Goal: Task Accomplishment & Management: Use online tool/utility

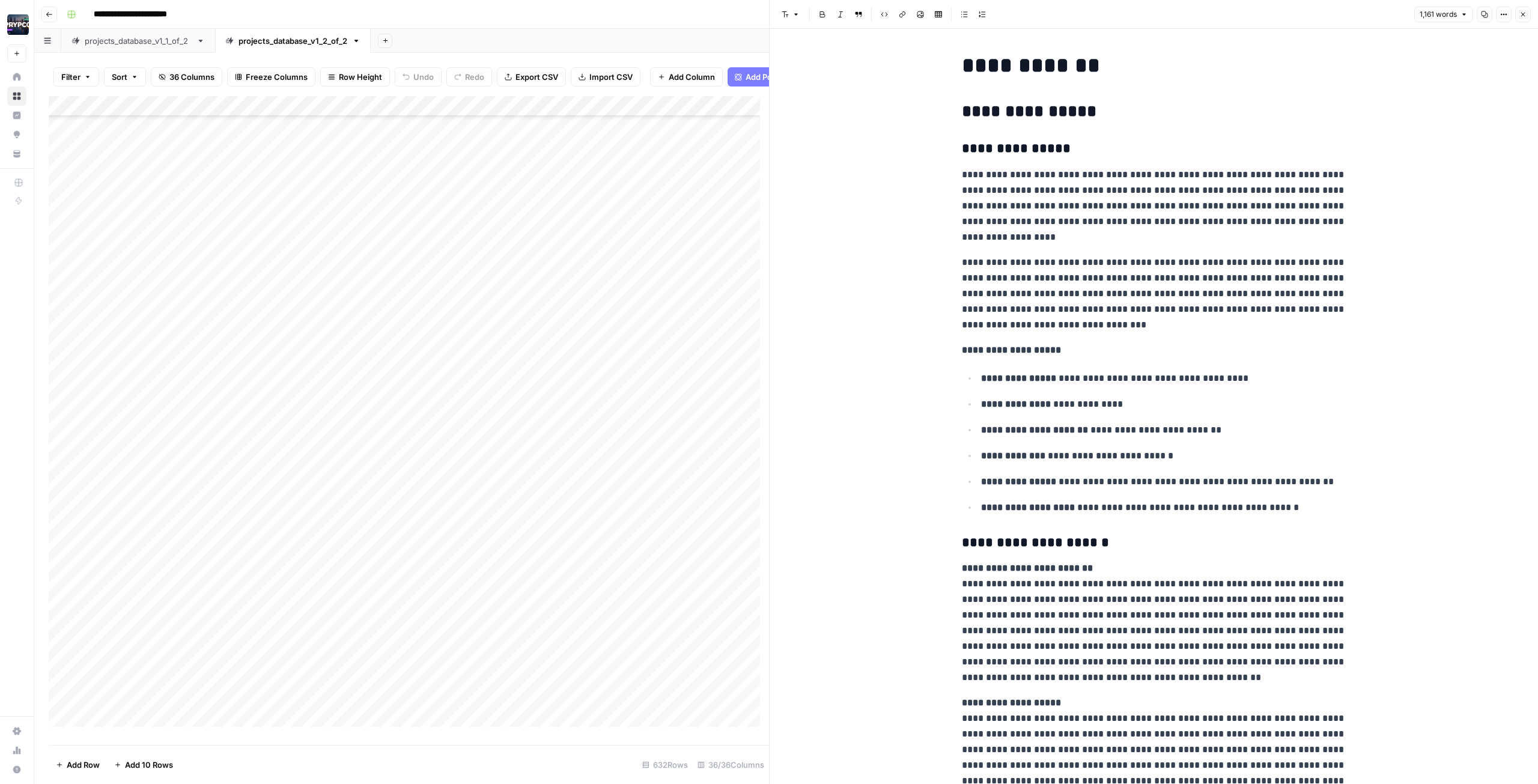
scroll to position [143, 0]
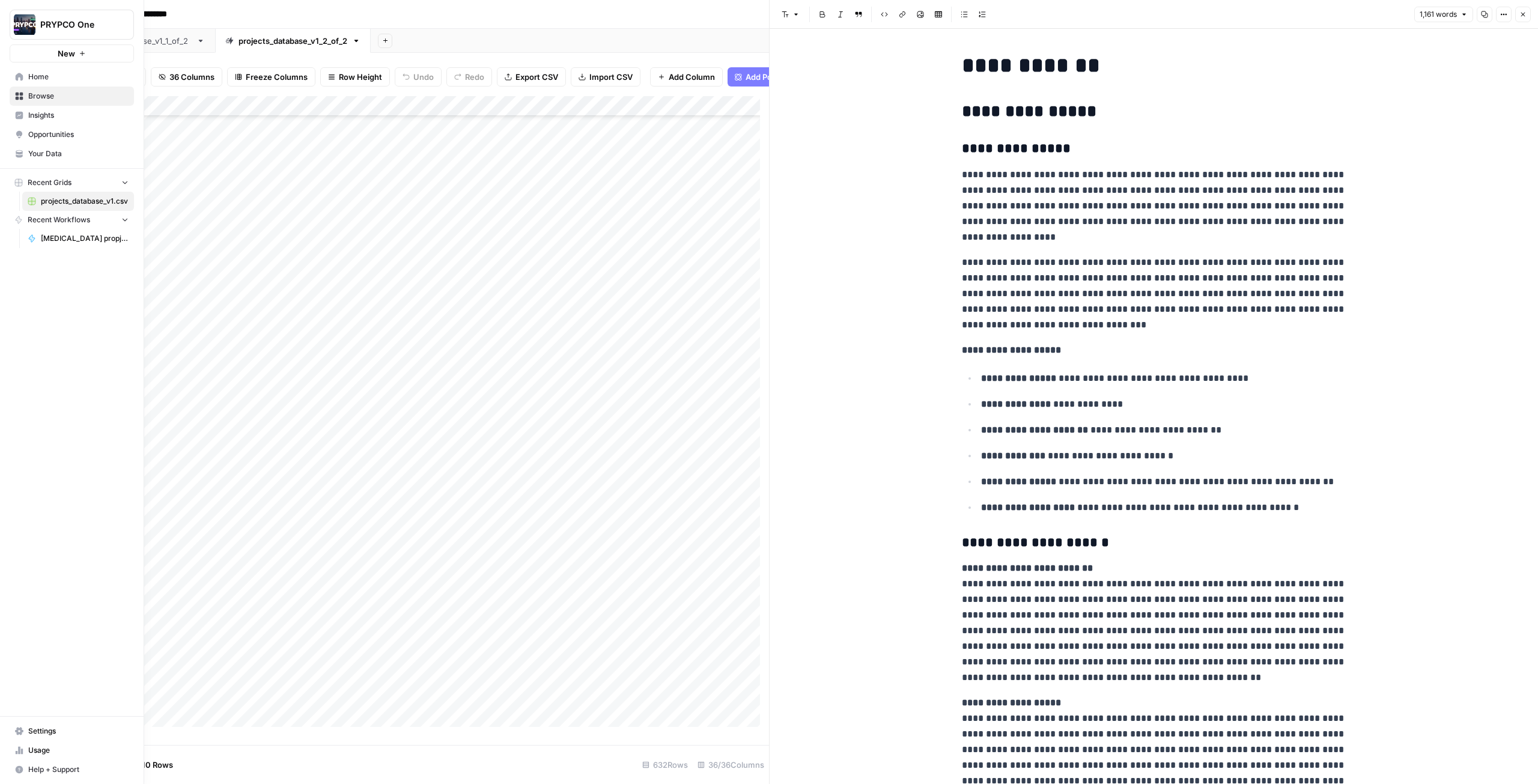
click at [14, 252] on div "Recent Grids projects_database_v1.csv Recent Workflows Plan B propjects enhance…" at bounding box center [72, 210] width 144 height 84
click at [78, 208] on link "projects_database_v1.csv" at bounding box center [78, 201] width 111 height 19
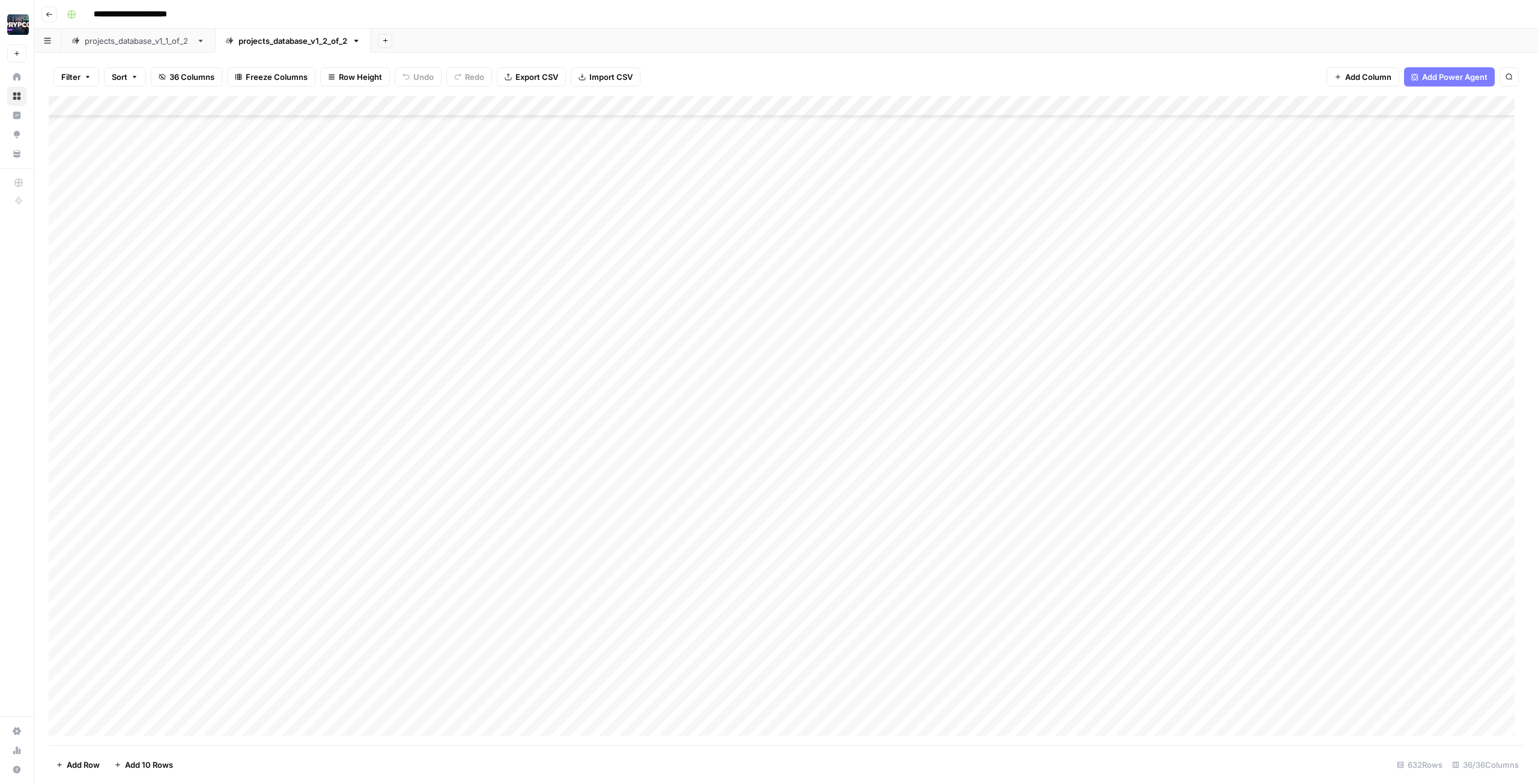
scroll to position [1432, 0]
click at [376, 362] on div "Add Column" at bounding box center [786, 420] width 1475 height 649
click at [545, 439] on div "Add Column" at bounding box center [786, 420] width 1475 height 649
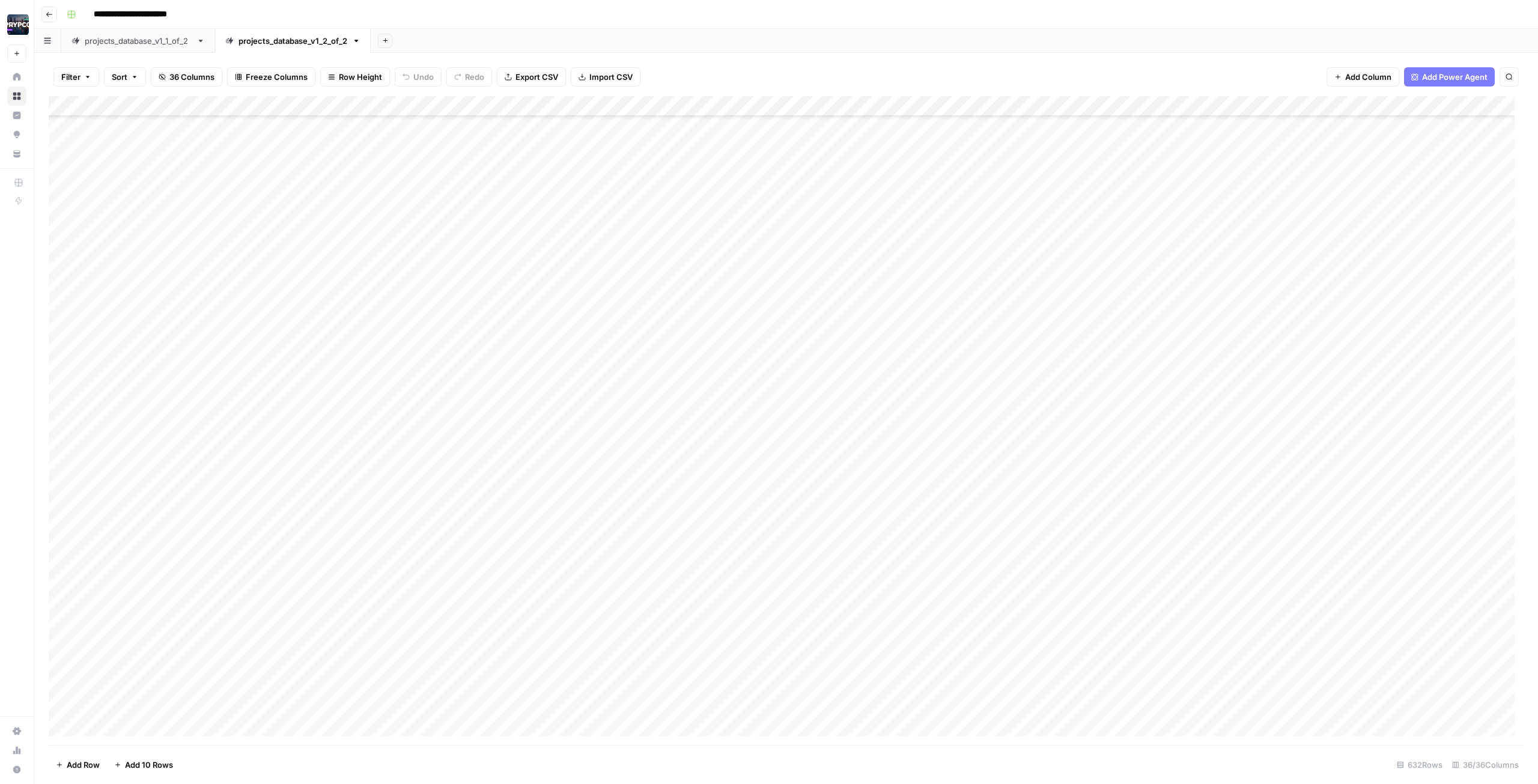
click at [829, 243] on div "Add Column" at bounding box center [786, 420] width 1475 height 649
click at [729, 438] on div "Add Column" at bounding box center [786, 420] width 1475 height 649
click at [739, 365] on div "Add Column" at bounding box center [786, 420] width 1475 height 649
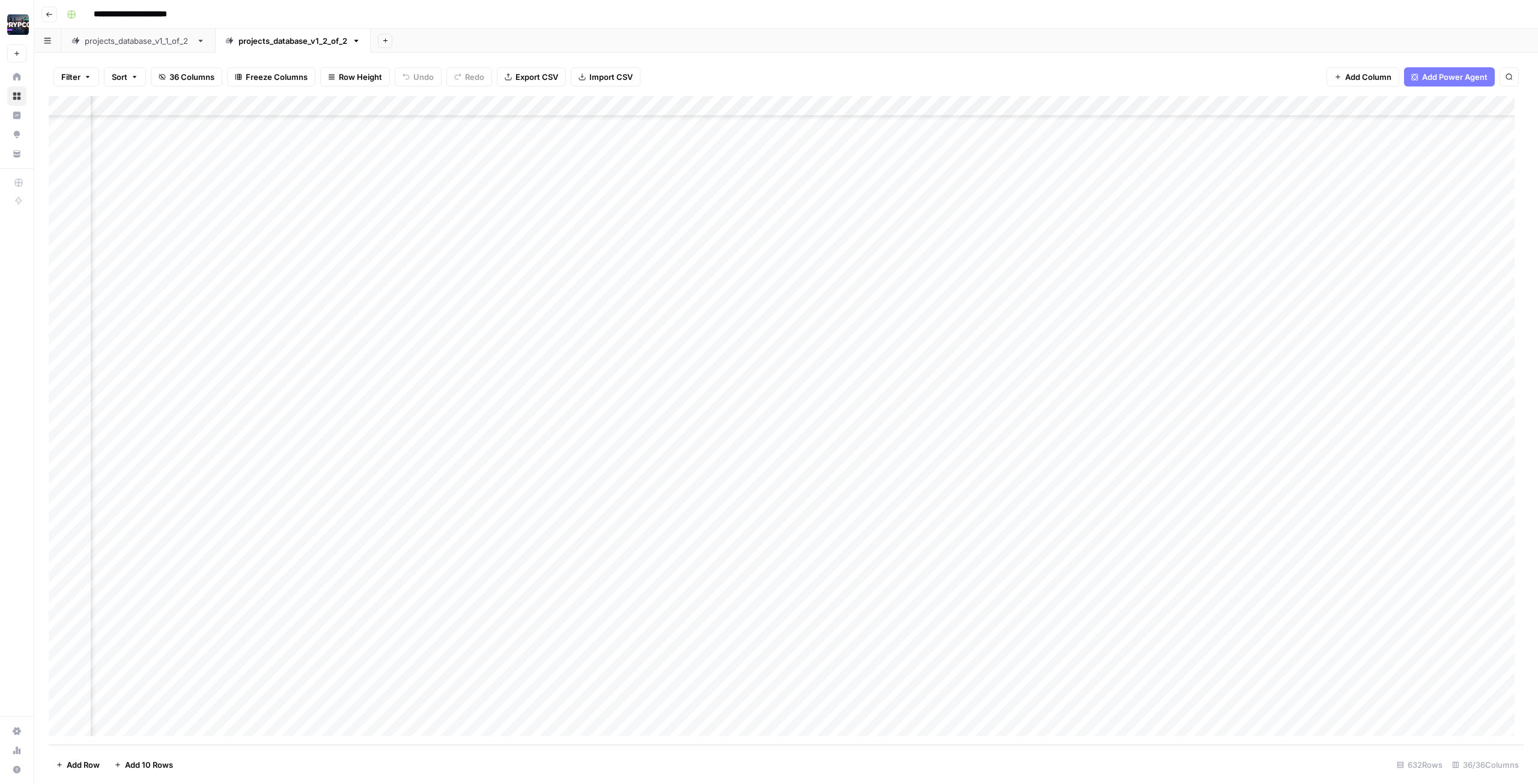
scroll to position [12304, 0]
click at [463, 723] on div "Add Column" at bounding box center [786, 420] width 1475 height 649
click at [474, 705] on div "Add Column" at bounding box center [786, 420] width 1475 height 649
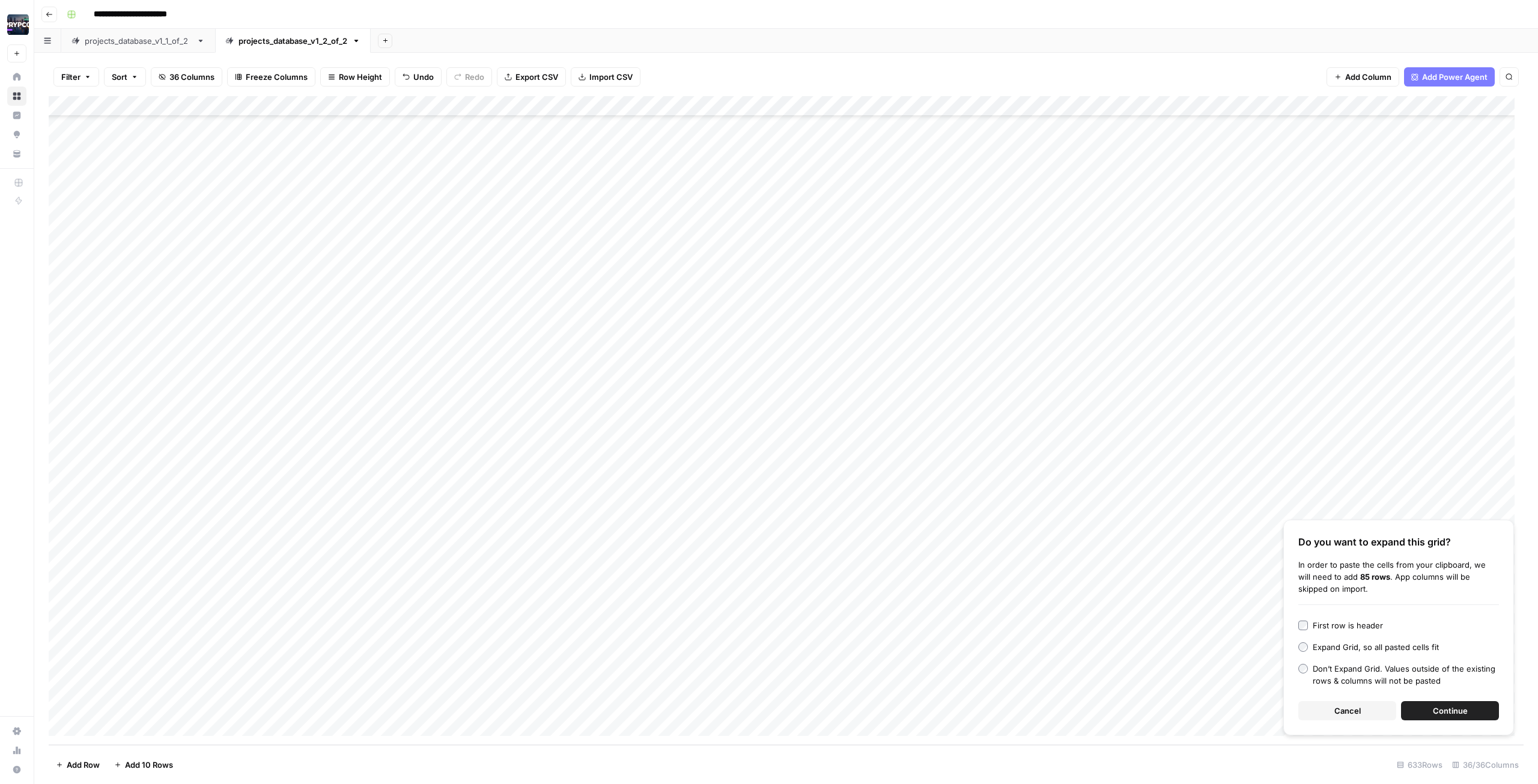
click at [1443, 707] on span "Continue" at bounding box center [1449, 710] width 35 height 12
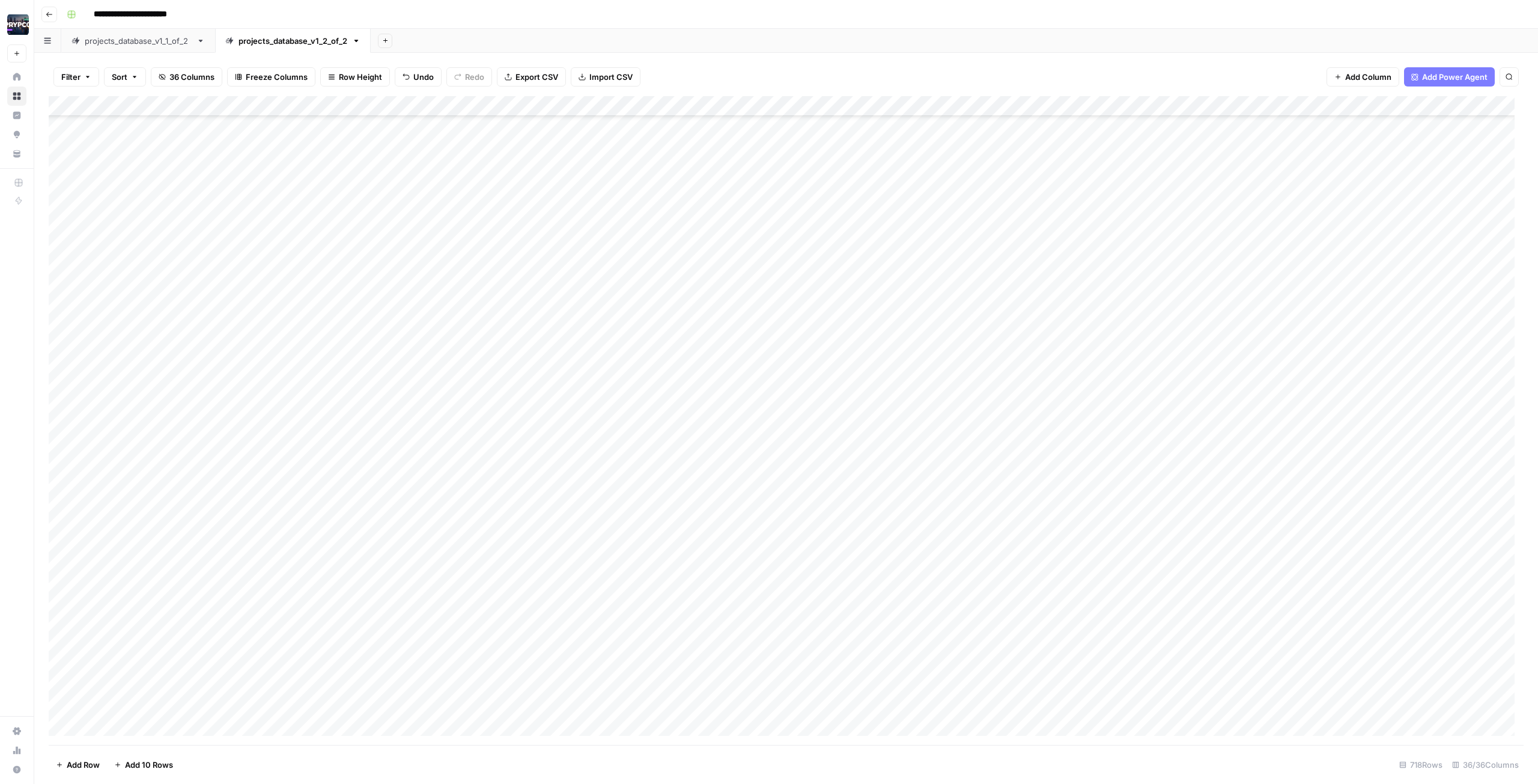
scroll to position [12714, 0]
click at [469, 347] on div "Add Column" at bounding box center [786, 420] width 1475 height 649
click at [482, 317] on div "Add Column" at bounding box center [786, 420] width 1475 height 649
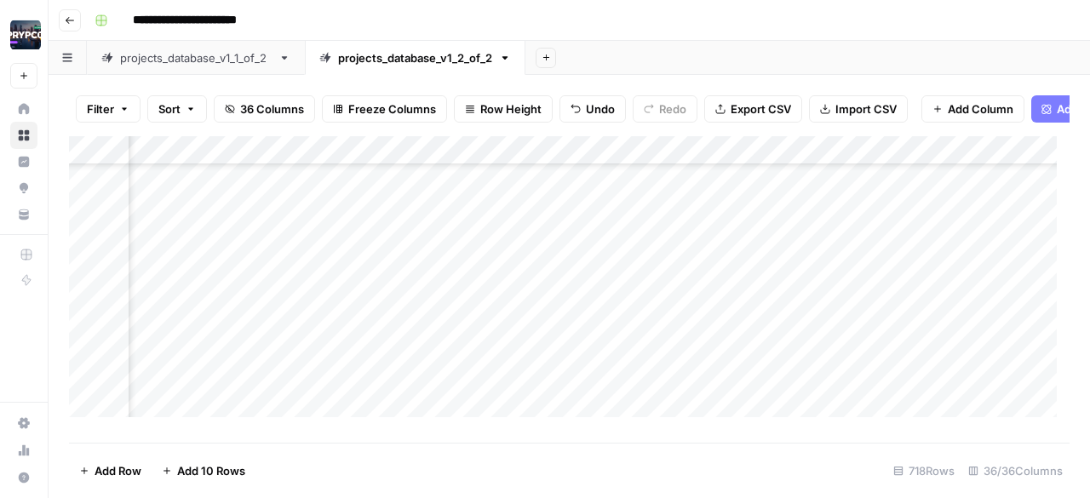
scroll to position [18215, 0]
click at [145, 275] on div "Add Column" at bounding box center [569, 283] width 1001 height 294
click at [411, 309] on div "Add Column" at bounding box center [569, 283] width 1001 height 294
click at [356, 341] on div "Add Column" at bounding box center [569, 283] width 1001 height 294
click at [360, 365] on div "Add Column" at bounding box center [569, 283] width 1001 height 294
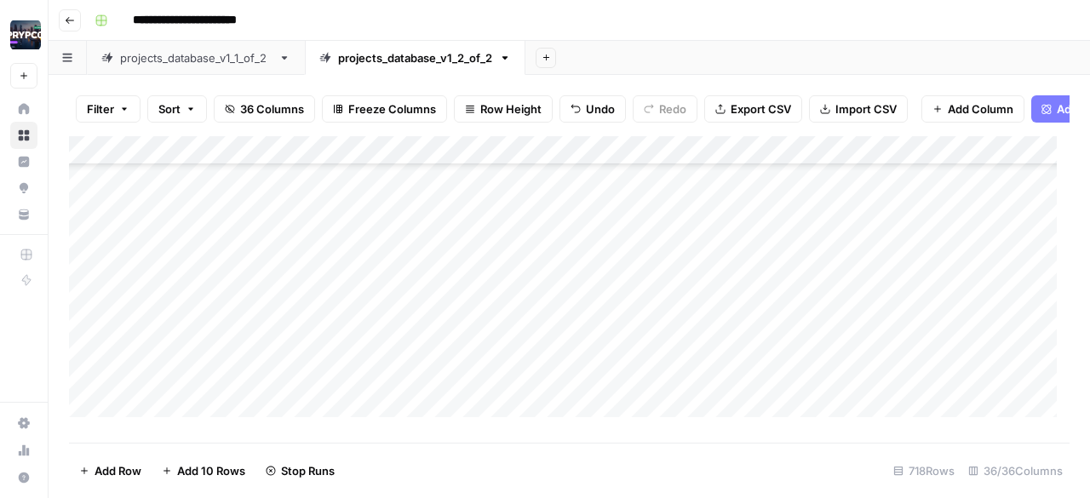
click at [378, 400] on div "Add Column" at bounding box center [569, 283] width 1001 height 294
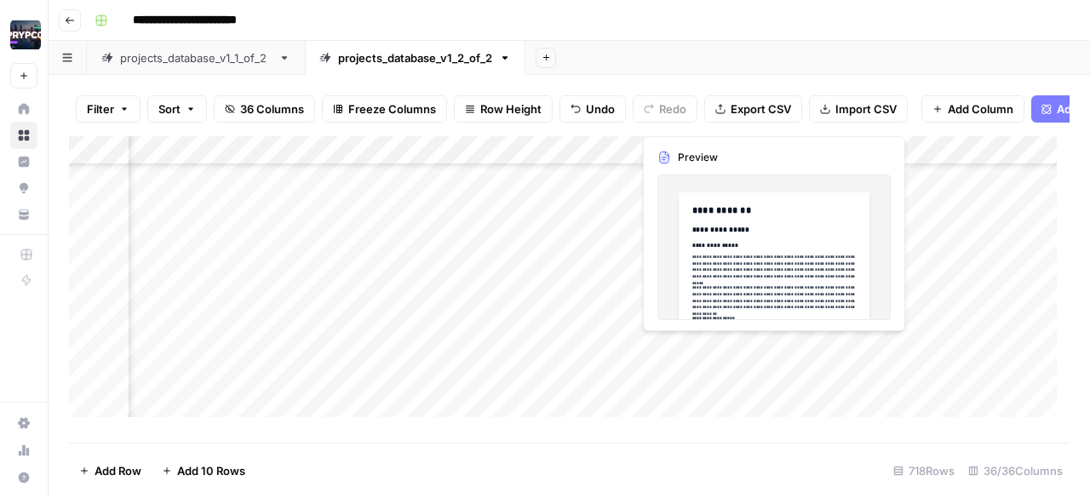
click at [715, 354] on div "Add Column" at bounding box center [569, 283] width 1001 height 294
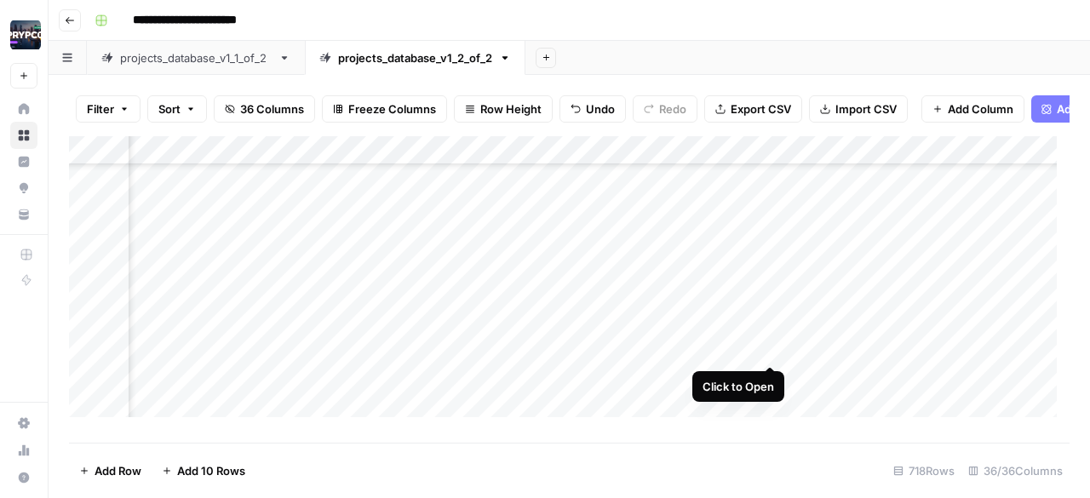
click at [770, 349] on div "Add Column" at bounding box center [569, 283] width 1001 height 294
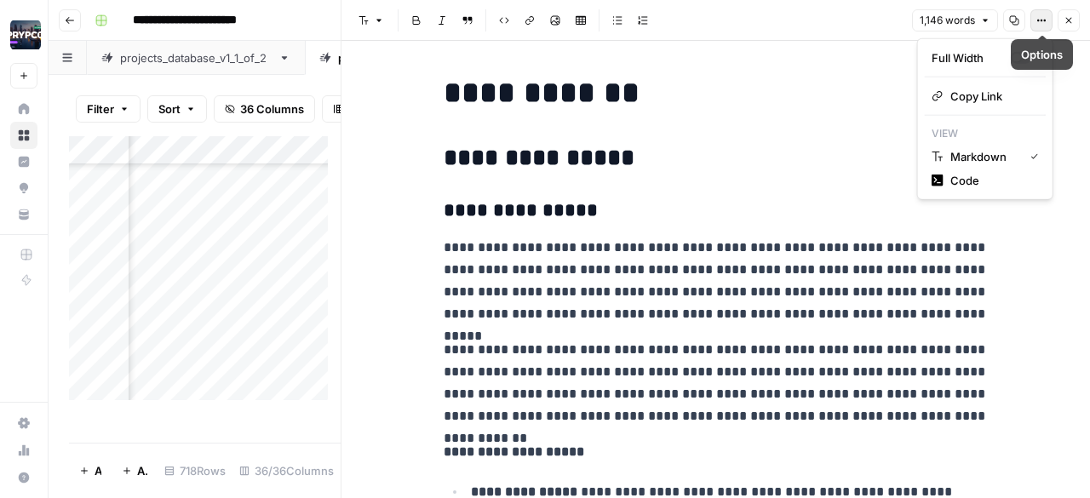
click at [1036, 19] on button "Options" at bounding box center [1042, 20] width 22 height 22
click at [995, 180] on span "Code" at bounding box center [992, 180] width 82 height 17
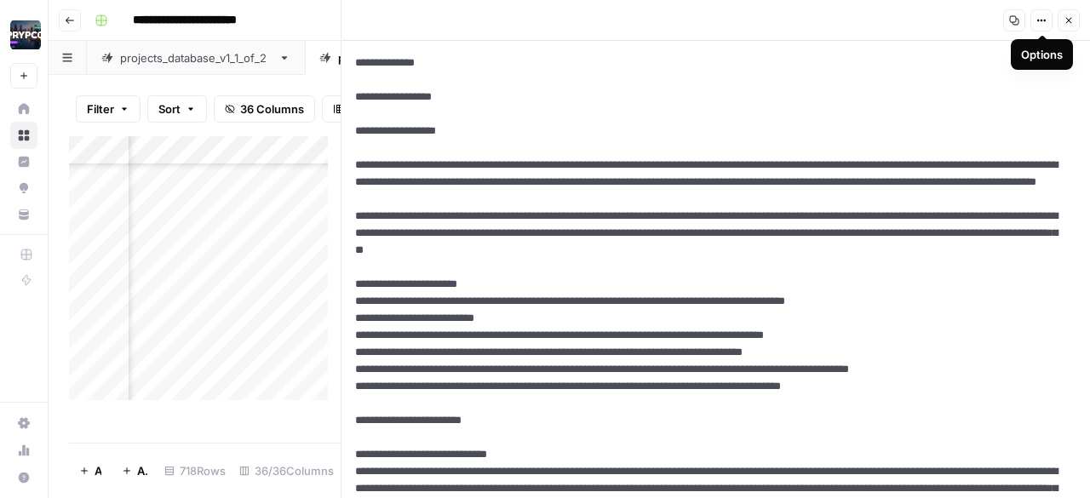
click at [285, 284] on div "Add Column" at bounding box center [205, 274] width 272 height 277
click at [1069, 20] on icon "button" at bounding box center [1069, 21] width 6 height 6
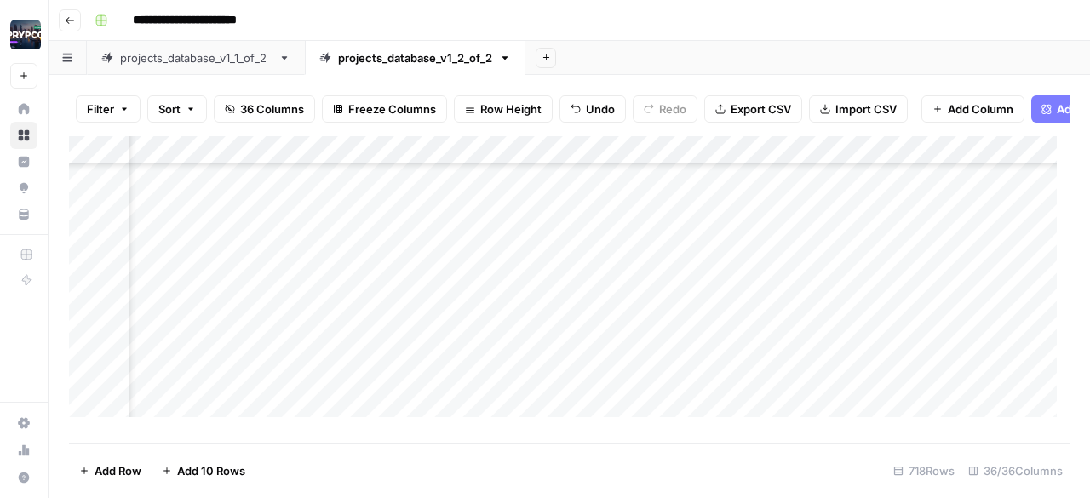
scroll to position [18234, 2661]
click at [784, 261] on div "Add Column" at bounding box center [569, 283] width 1001 height 294
click at [311, 262] on div "Add Column" at bounding box center [569, 283] width 1001 height 294
click at [436, 258] on div "Add Column" at bounding box center [569, 283] width 1001 height 294
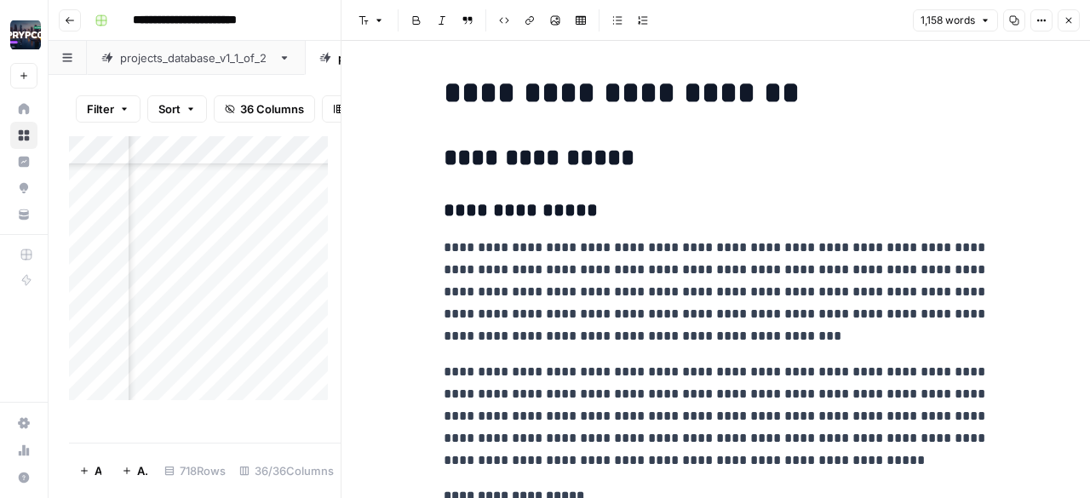
click at [1039, 20] on icon "button" at bounding box center [1038, 21] width 3 height 3
click at [985, 183] on span "Code" at bounding box center [992, 180] width 82 height 17
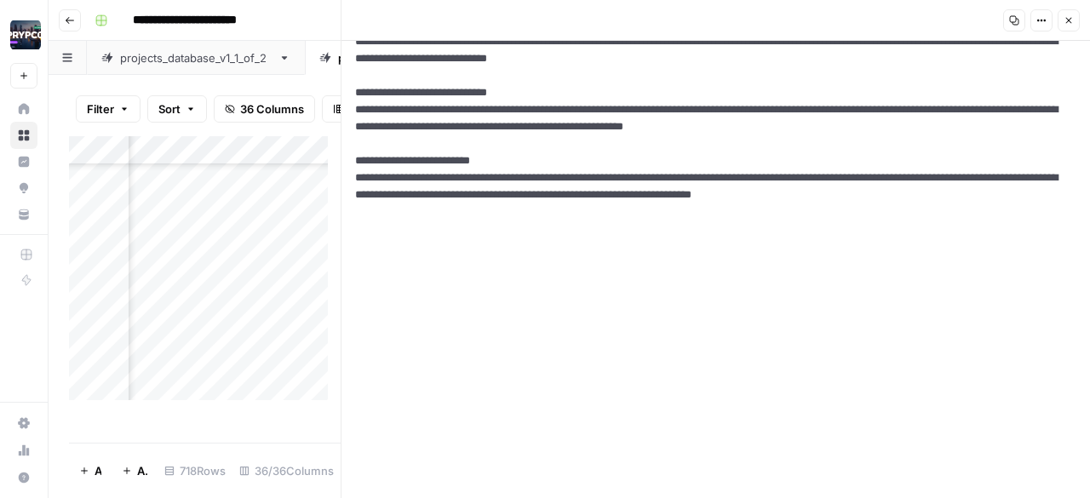
scroll to position [2227, 0]
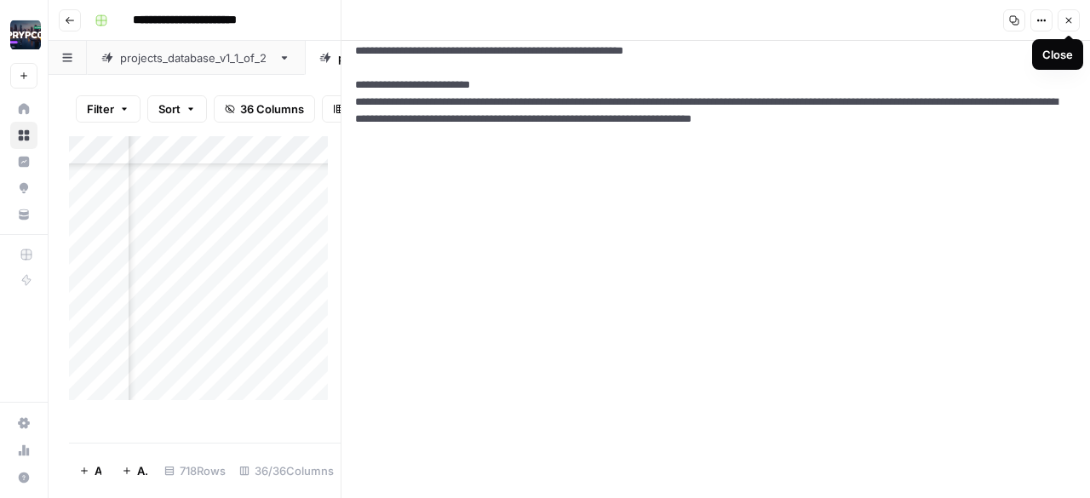
click at [1073, 19] on icon "button" at bounding box center [1069, 20] width 10 height 10
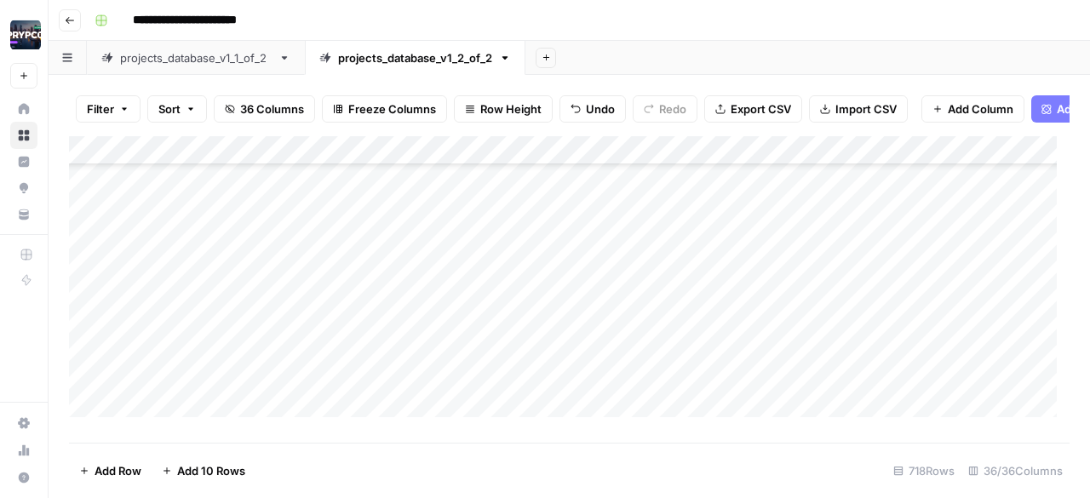
scroll to position [18348, 0]
click at [301, 279] on div "Add Column" at bounding box center [569, 283] width 1001 height 294
click at [300, 324] on div "Add Column" at bounding box center [569, 283] width 1001 height 294
click at [307, 352] on div "Add Column" at bounding box center [569, 283] width 1001 height 294
click at [308, 381] on div "Add Column" at bounding box center [569, 283] width 1001 height 294
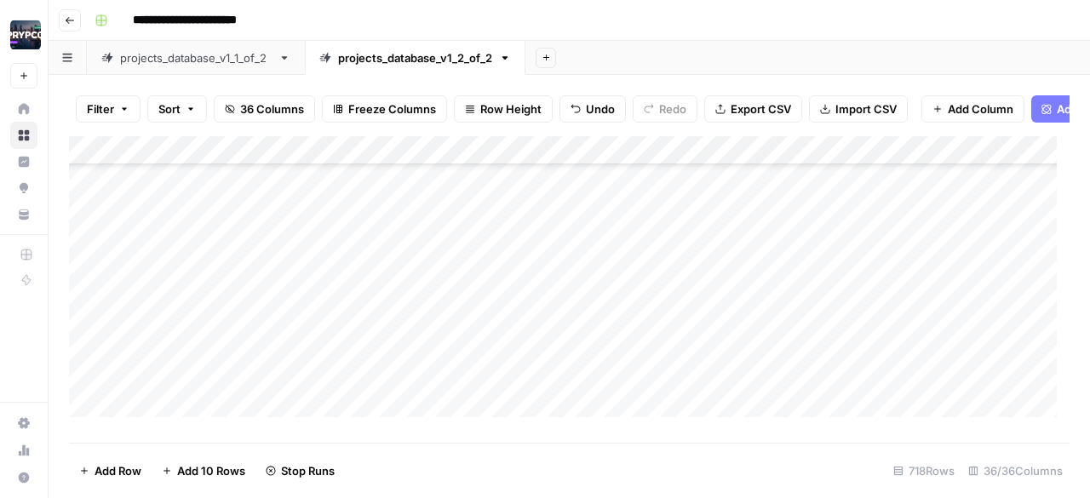
click at [290, 408] on div "Add Column" at bounding box center [569, 283] width 1001 height 294
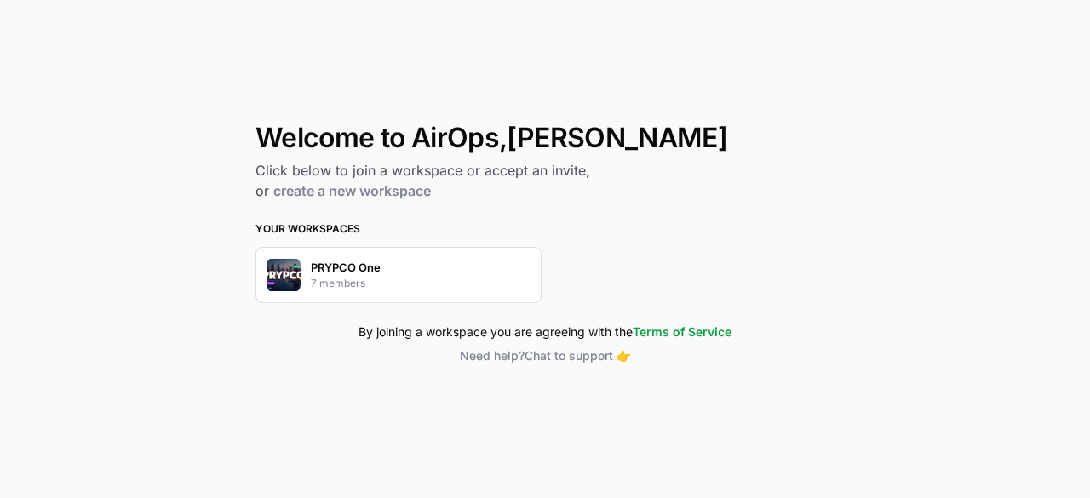
click at [395, 280] on div "PRYPCO One 7 members" at bounding box center [399, 275] width 286 height 56
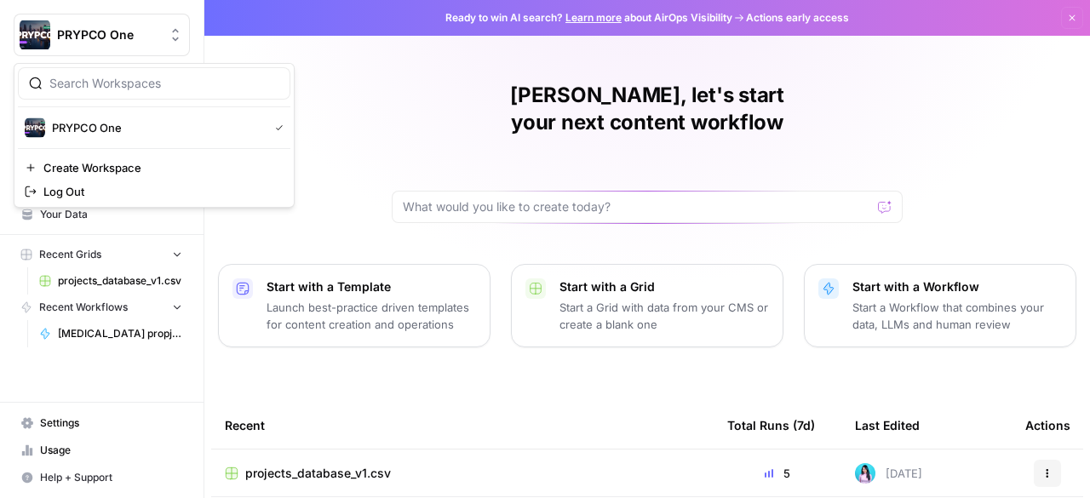
click at [95, 42] on span "PRYPCO One" at bounding box center [108, 34] width 103 height 17
click at [117, 132] on span "PRYPCO One" at bounding box center [157, 127] width 210 height 17
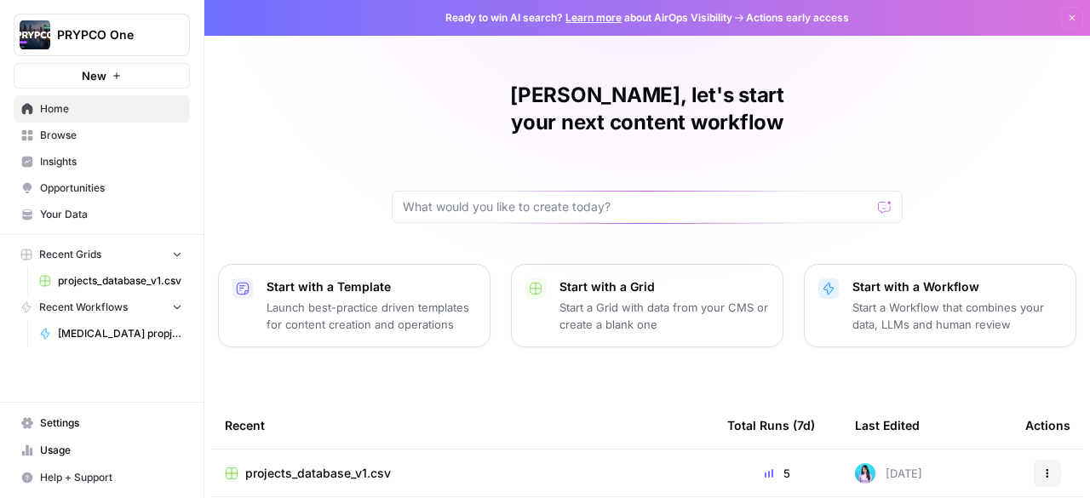
click at [102, 446] on span "Usage" at bounding box center [111, 450] width 142 height 15
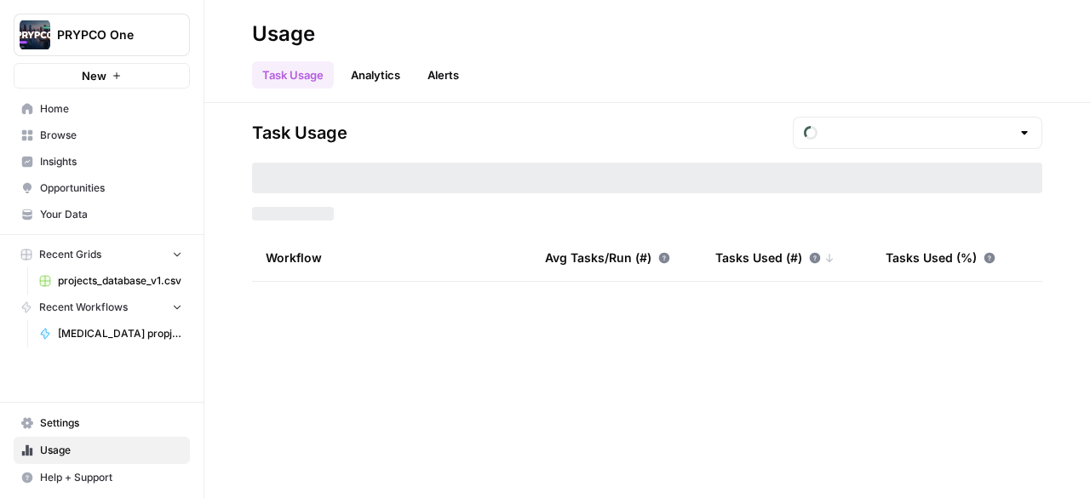
type input "September Included Tasks"
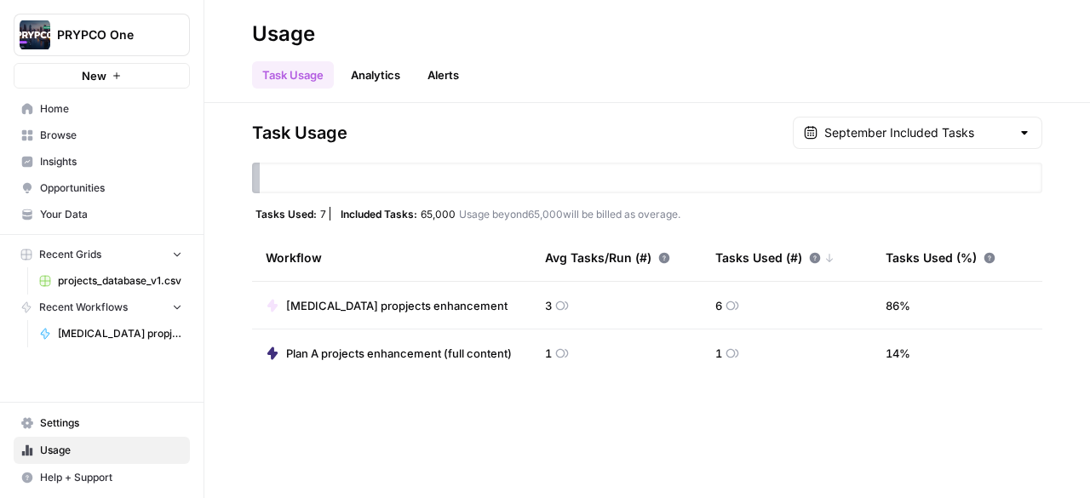
click at [71, 110] on span "Home" at bounding box center [111, 108] width 142 height 15
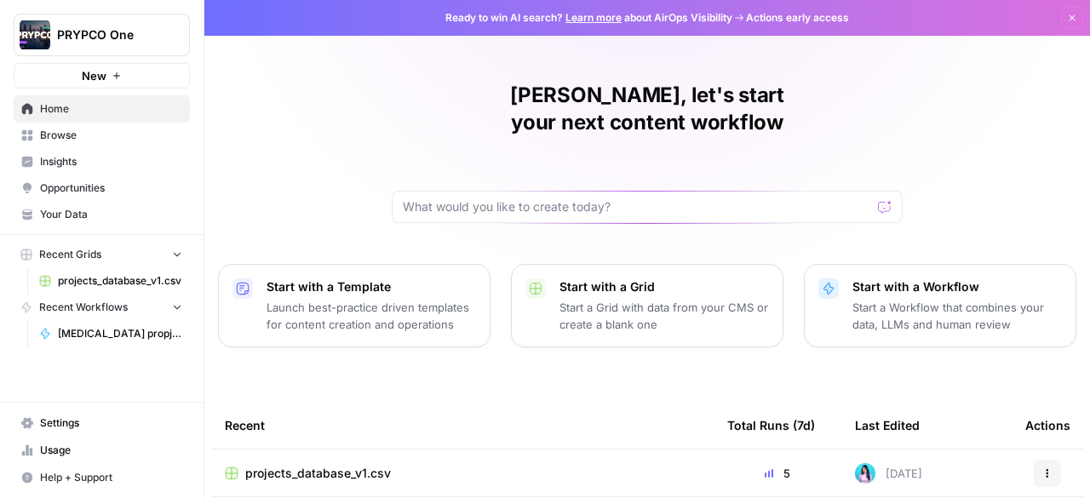
click at [66, 433] on link "Settings" at bounding box center [102, 423] width 176 height 27
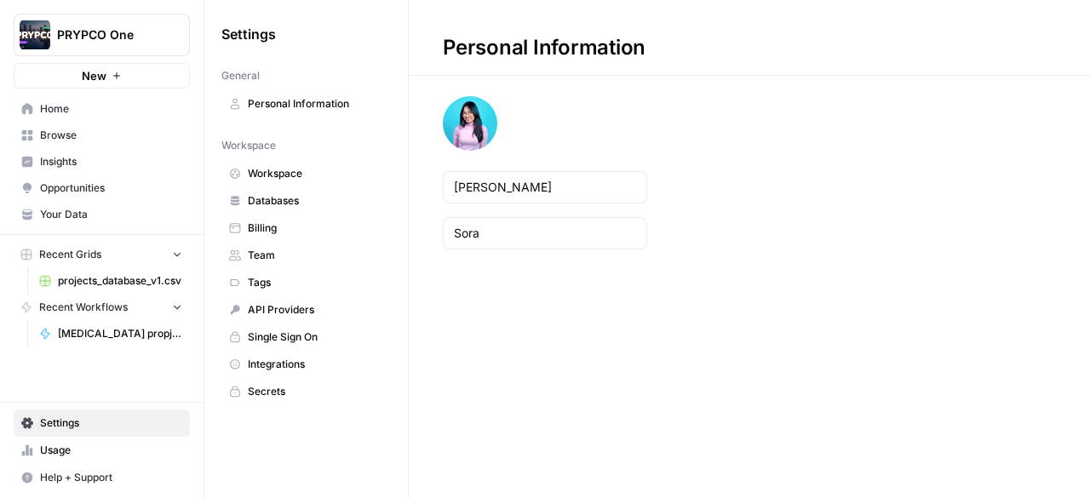
click at [306, 236] on link "Billing" at bounding box center [306, 228] width 170 height 27
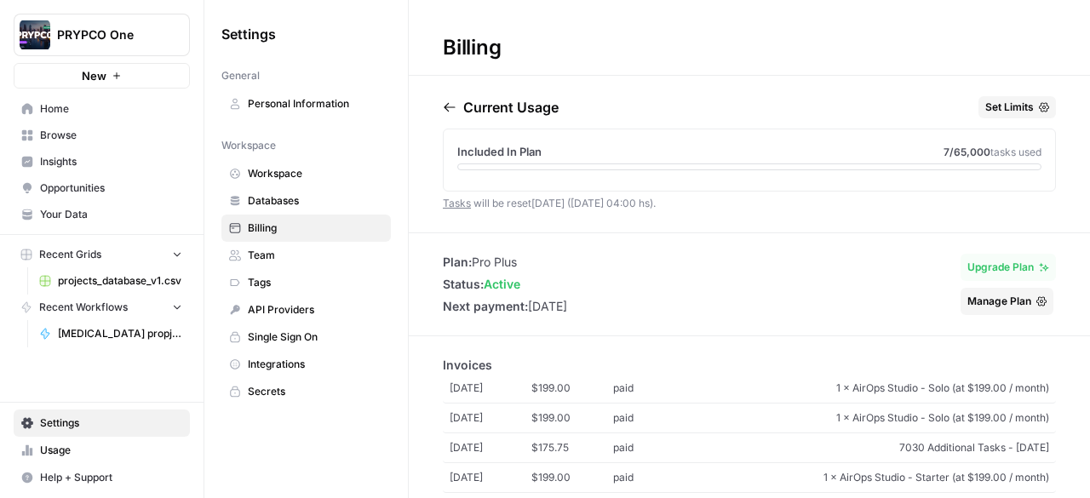
click at [285, 250] on span "Team" at bounding box center [315, 255] width 135 height 15
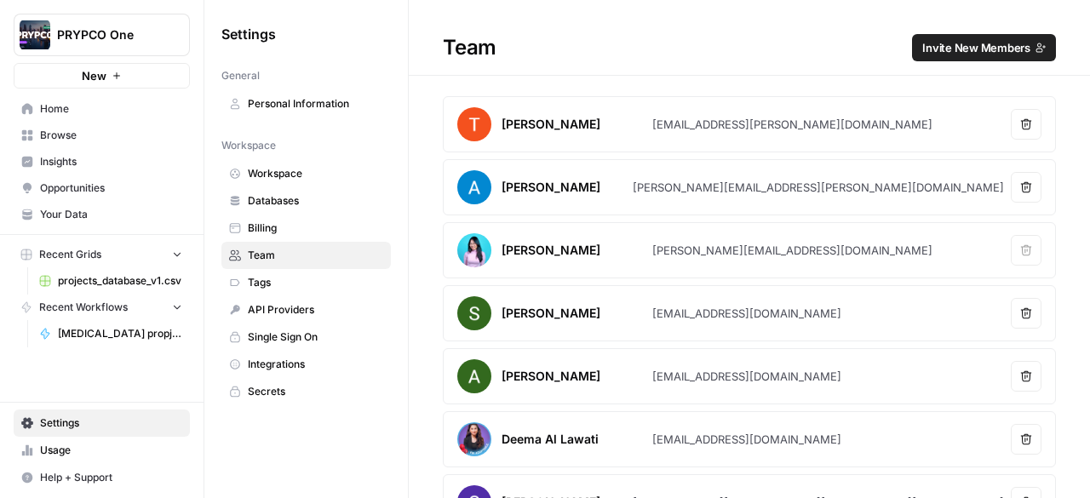
click at [316, 226] on span "Billing" at bounding box center [315, 228] width 135 height 15
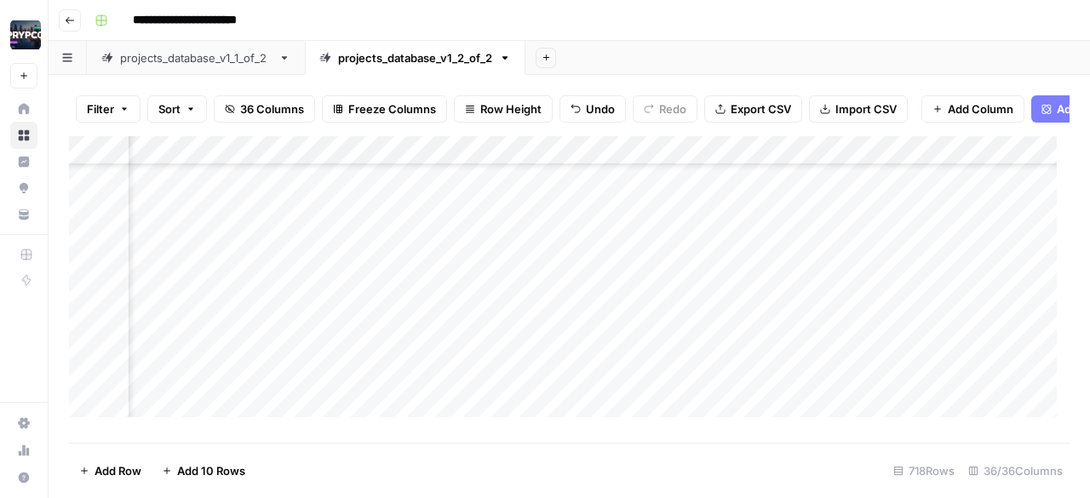
scroll to position [18221, 617]
